Goal: Task Accomplishment & Management: Manage account settings

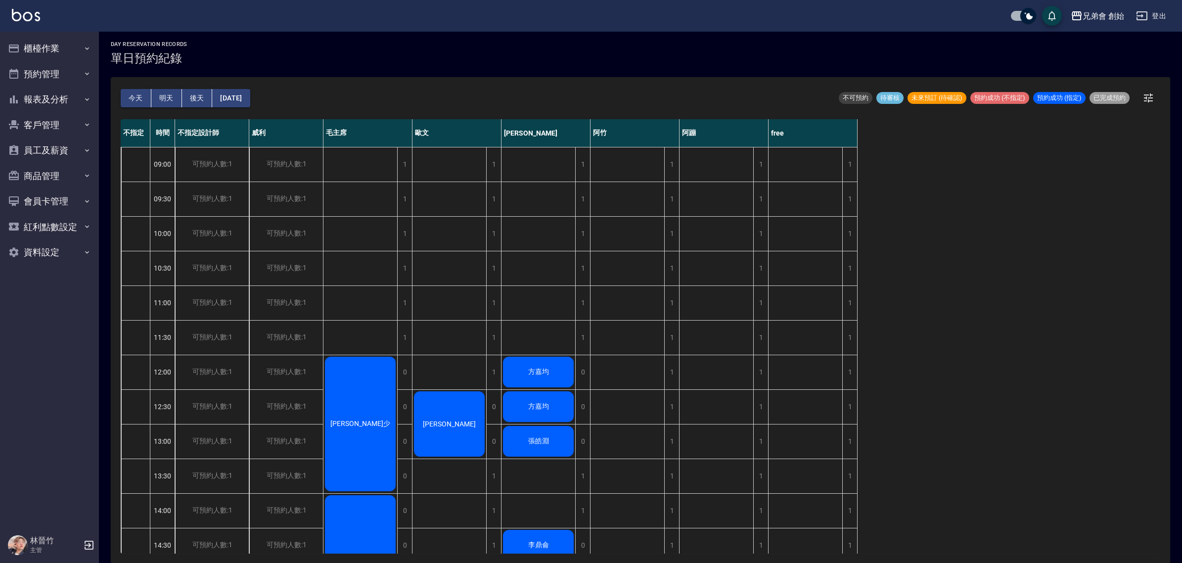
scroll to position [112, 0]
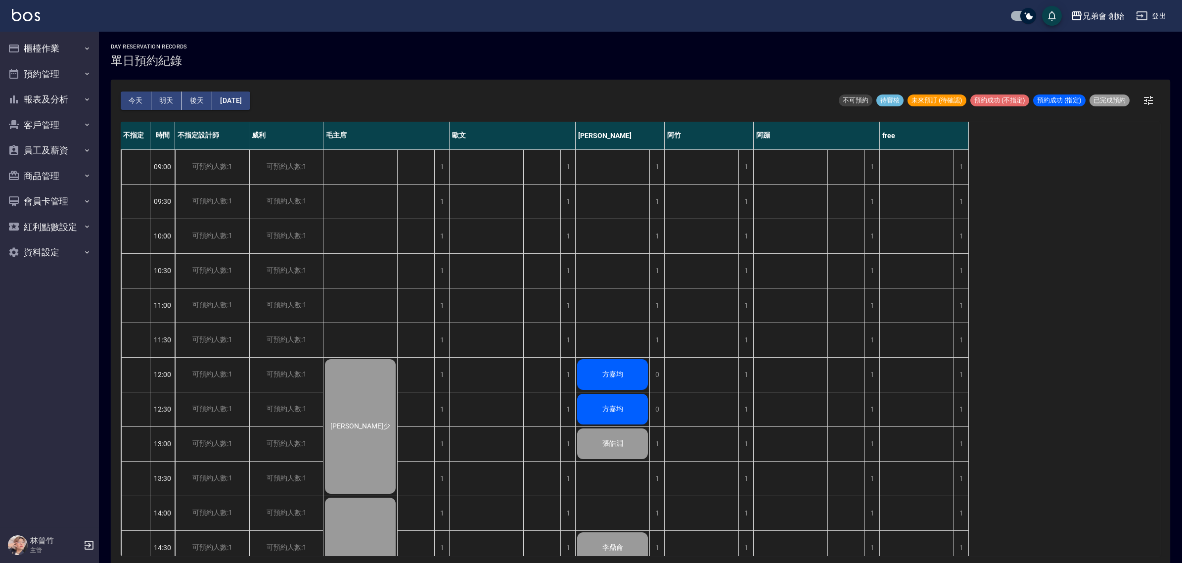
scroll to position [185, 0]
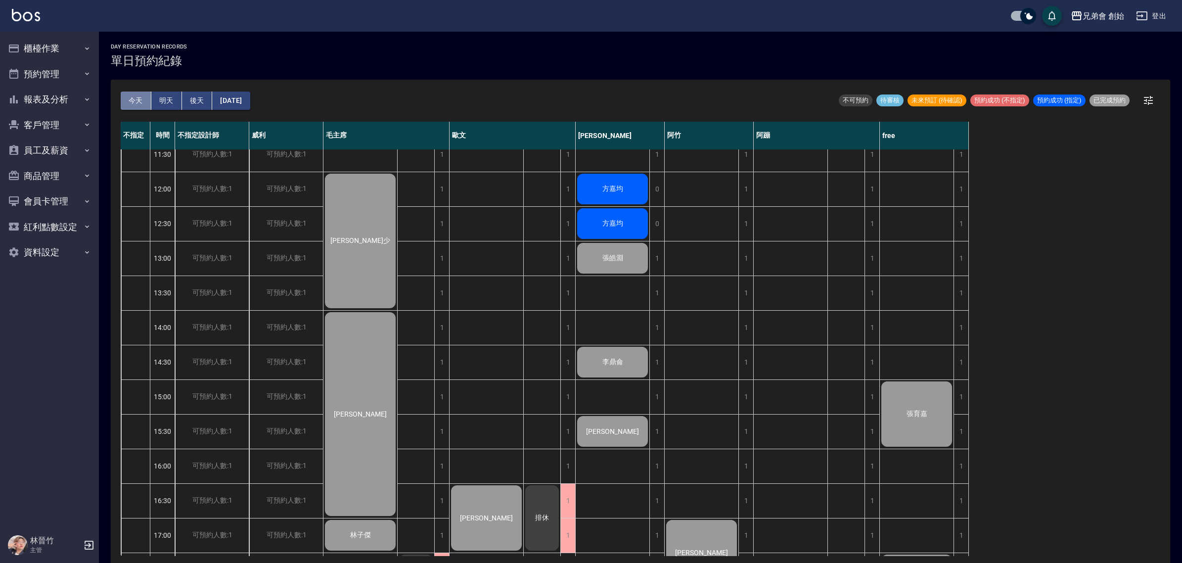
click at [142, 103] on button "今天" at bounding box center [136, 100] width 31 height 18
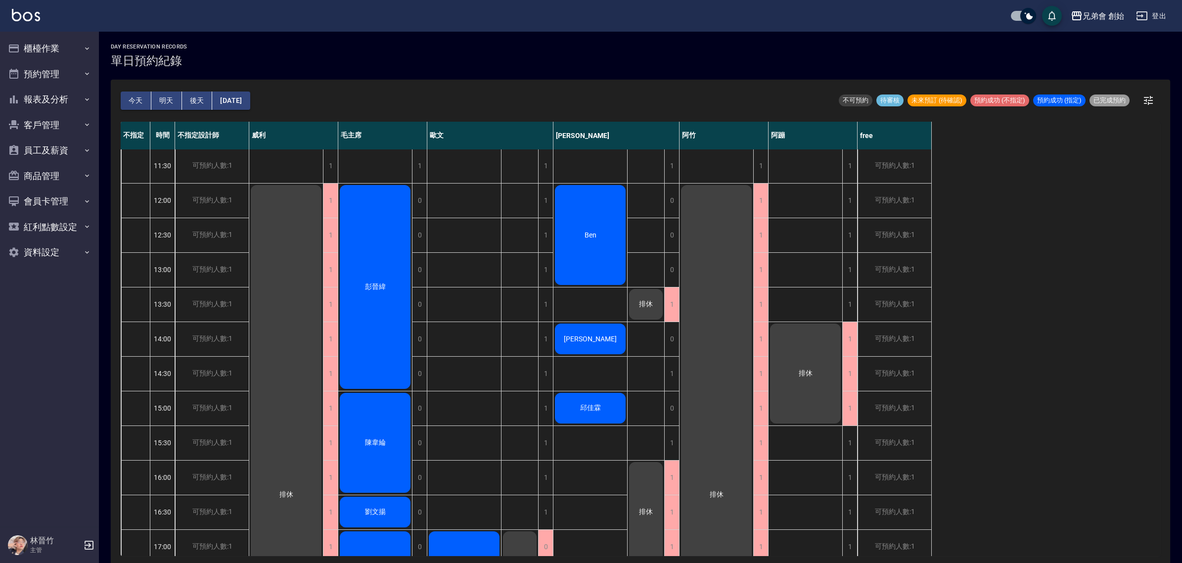
scroll to position [298, 0]
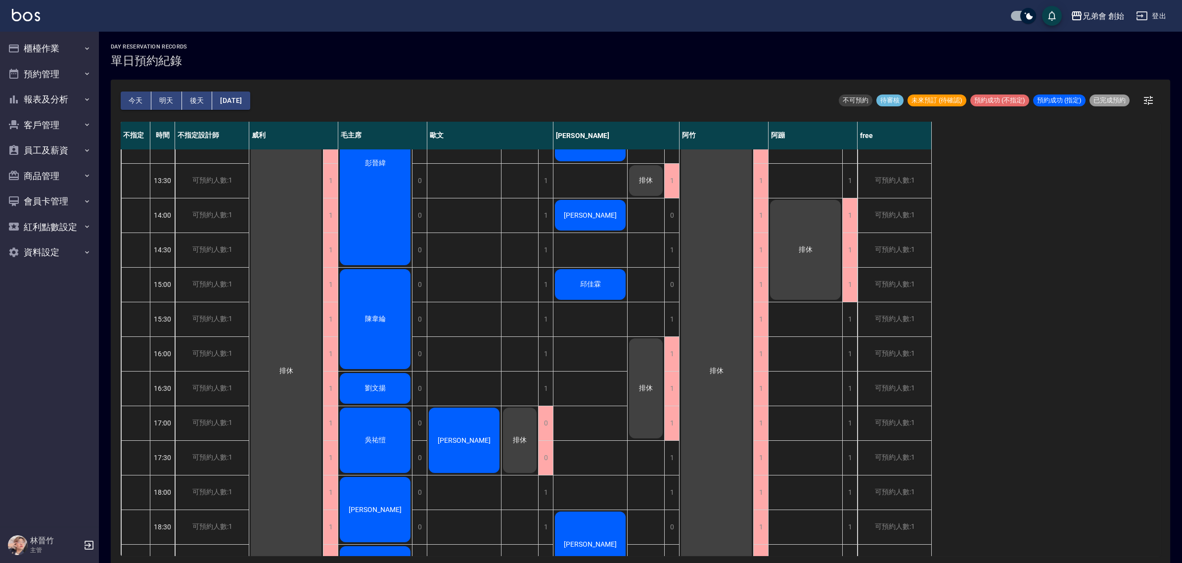
click at [157, 100] on button "明天" at bounding box center [166, 100] width 31 height 18
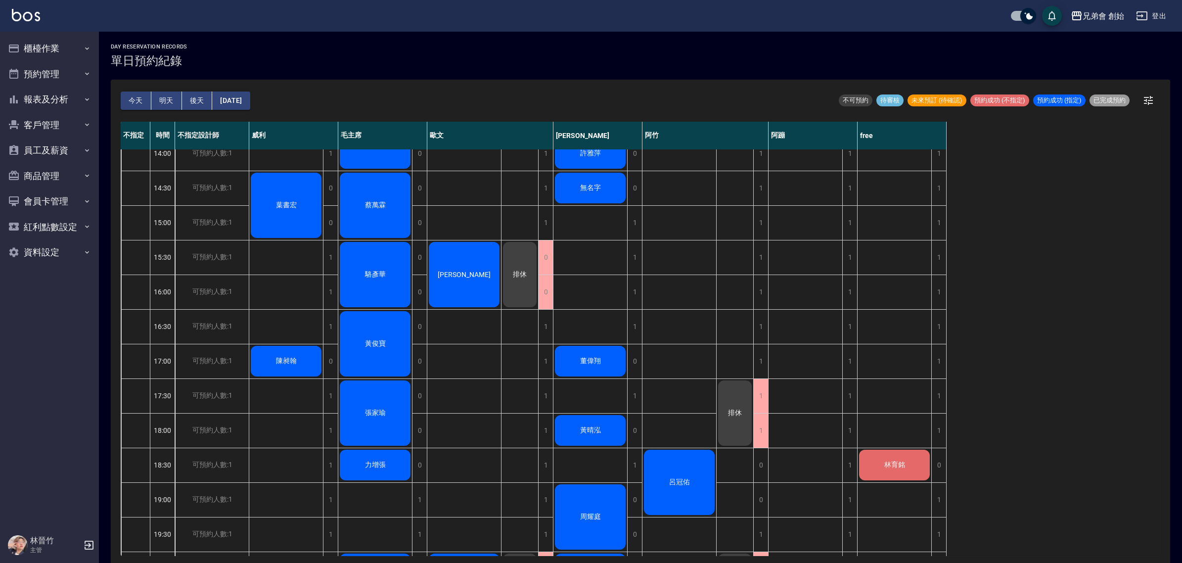
scroll to position [174, 0]
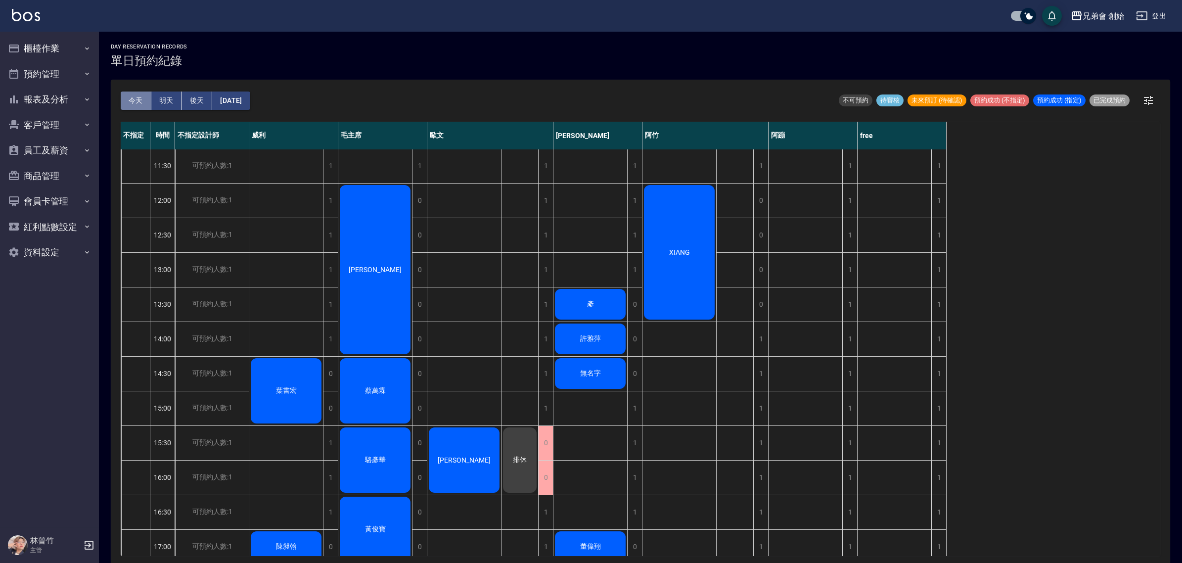
click at [139, 100] on button "今天" at bounding box center [136, 100] width 31 height 18
